Goal: Task Accomplishment & Management: Complete application form

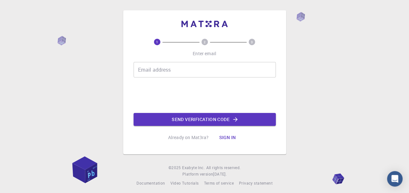
click at [230, 62] on input "Email address" at bounding box center [205, 70] width 142 height 16
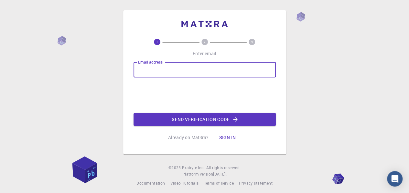
type input "[EMAIL_ADDRESS][DOMAIN_NAME]"
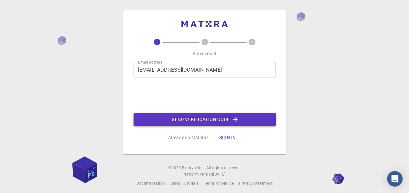
click at [190, 121] on button "Send verification code" at bounding box center [205, 119] width 142 height 13
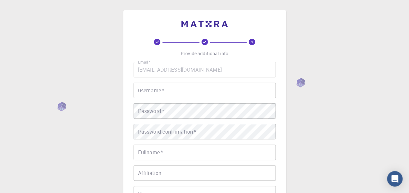
click at [164, 90] on input "username   *" at bounding box center [205, 91] width 142 height 16
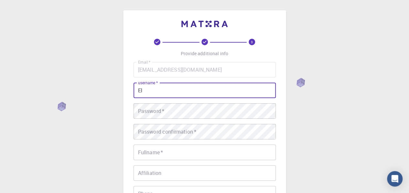
type input "E"
type input "Slipping"
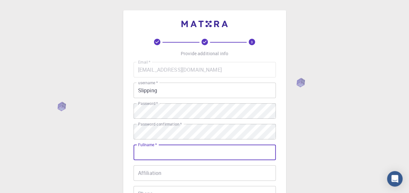
click at [148, 155] on input "Fullname   *" at bounding box center [205, 153] width 142 height 16
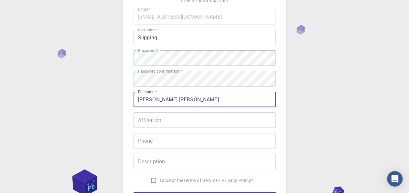
scroll to position [54, 0]
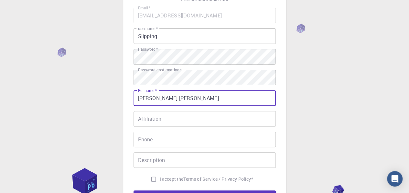
type input "[PERSON_NAME] [PERSON_NAME]"
click at [159, 122] on input "Affiliation" at bounding box center [205, 119] width 142 height 16
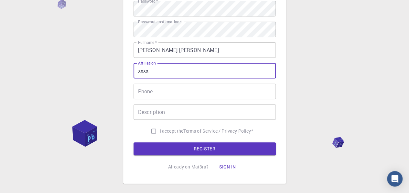
scroll to position [102, 0]
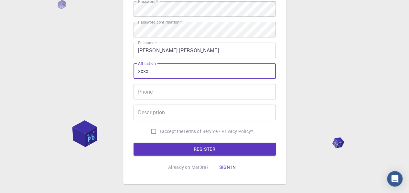
type input "xxxx"
click at [163, 98] on div "Email   * [EMAIL_ADDRESS][DOMAIN_NAME] Email   * username   * Slipping username…" at bounding box center [205, 49] width 142 height 178
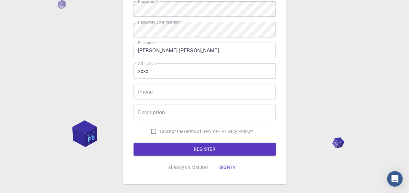
click at [163, 97] on input "Phone" at bounding box center [205, 92] width 142 height 16
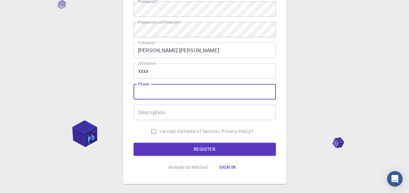
type input "63999332795"
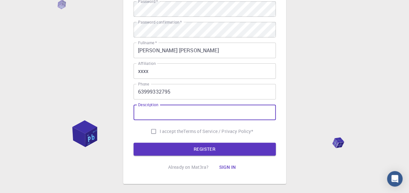
click at [189, 109] on input "Description" at bounding box center [205, 113] width 142 height 16
type input "xxxxx"
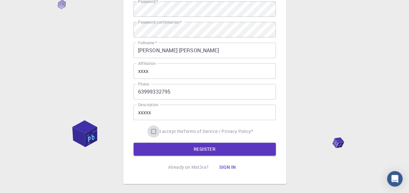
click at [156, 132] on input "I accept the Terms of Service / Privacy Policy *" at bounding box center [153, 131] width 12 height 12
checkbox input "true"
click at [157, 144] on button "REGISTER" at bounding box center [205, 149] width 142 height 13
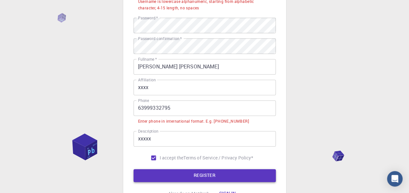
scroll to position [118, 0]
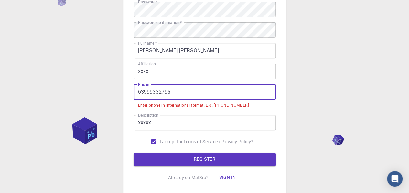
click at [137, 94] on input "63999332795" at bounding box center [205, 92] width 142 height 16
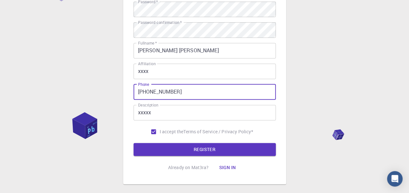
type input "[PHONE_NUMBER]"
click at [134, 143] on button "REGISTER" at bounding box center [205, 149] width 142 height 13
click at [163, 150] on button "REGISTER" at bounding box center [205, 149] width 142 height 13
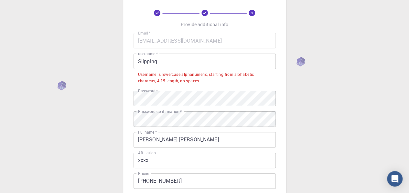
scroll to position [28, 0]
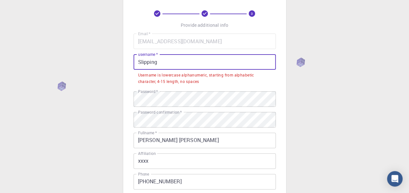
click at [196, 63] on input "Slipping" at bounding box center [205, 62] width 142 height 16
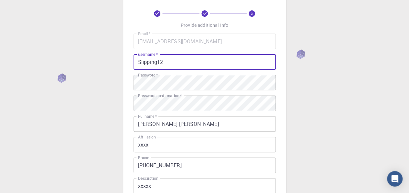
scroll to position [136, 0]
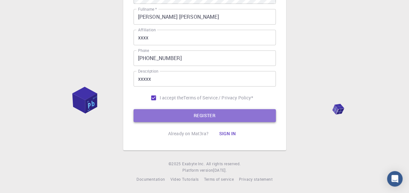
click at [193, 117] on button "REGISTER" at bounding box center [205, 115] width 142 height 13
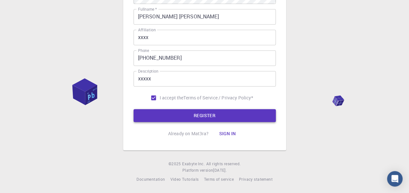
scroll to position [9, 0]
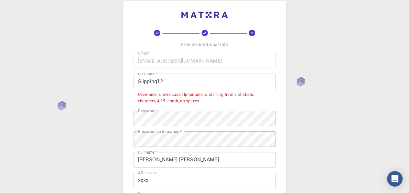
click at [142, 81] on input "Slipping12" at bounding box center [205, 82] width 142 height 16
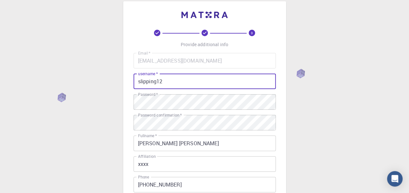
scroll to position [136, 0]
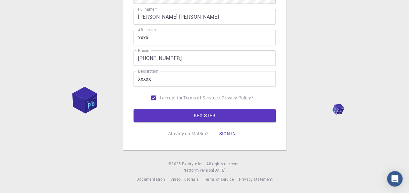
type input "slipping12"
click at [147, 118] on button "REGISTER" at bounding box center [205, 115] width 142 height 13
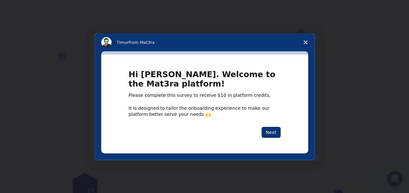
click at [308, 38] on span "Close survey" at bounding box center [305, 42] width 18 height 18
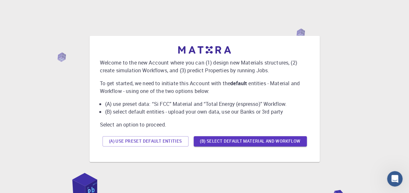
scroll to position [37, 0]
